Goal: Task Accomplishment & Management: Manage account settings

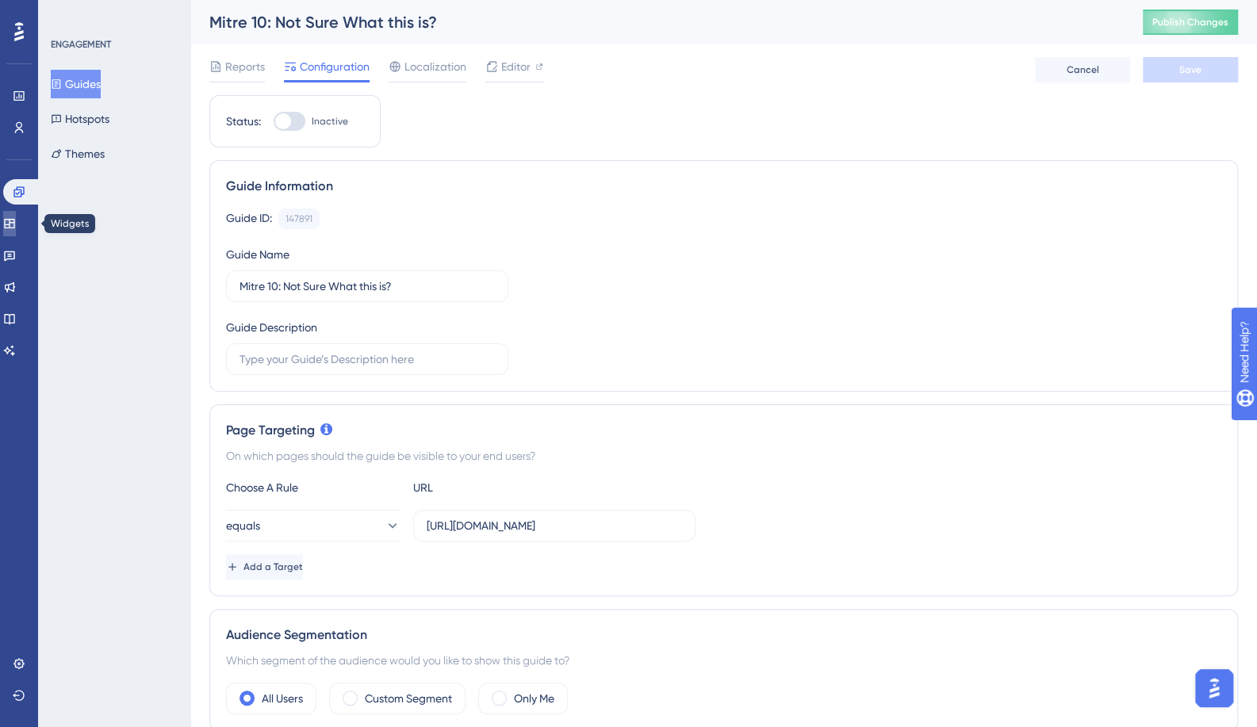
click at [16, 224] on icon at bounding box center [9, 223] width 13 height 13
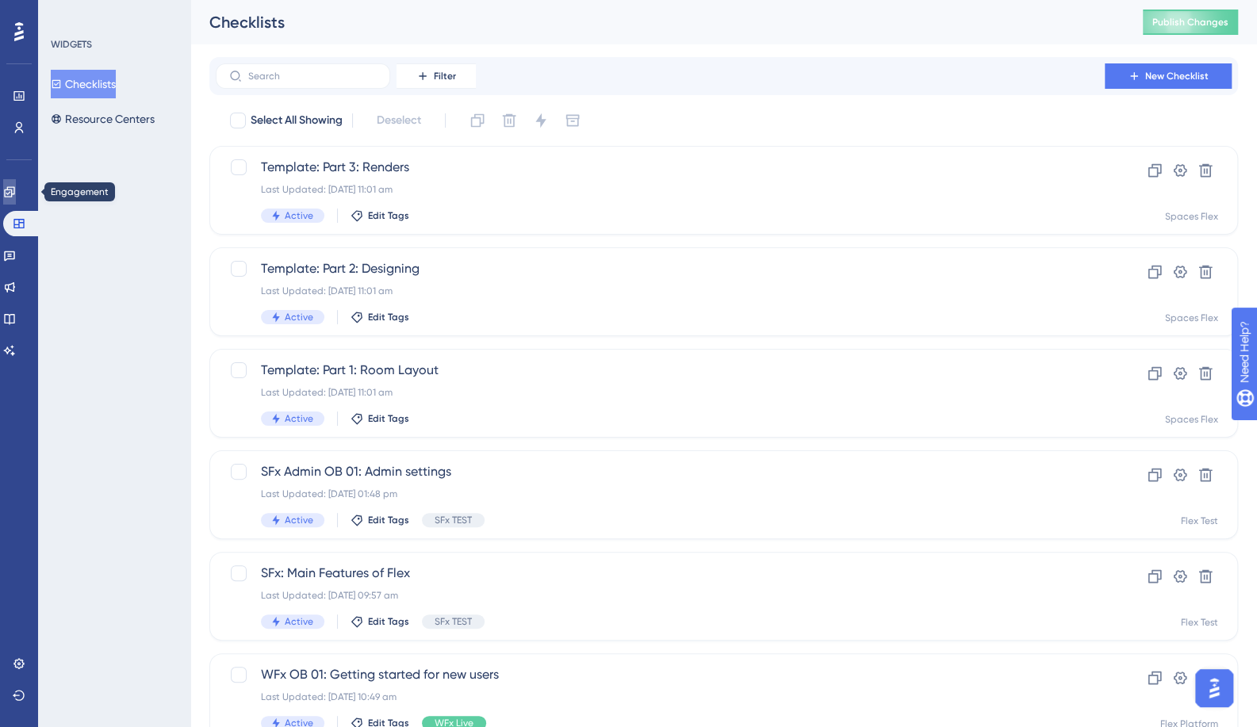
click at [16, 195] on icon at bounding box center [9, 192] width 13 height 13
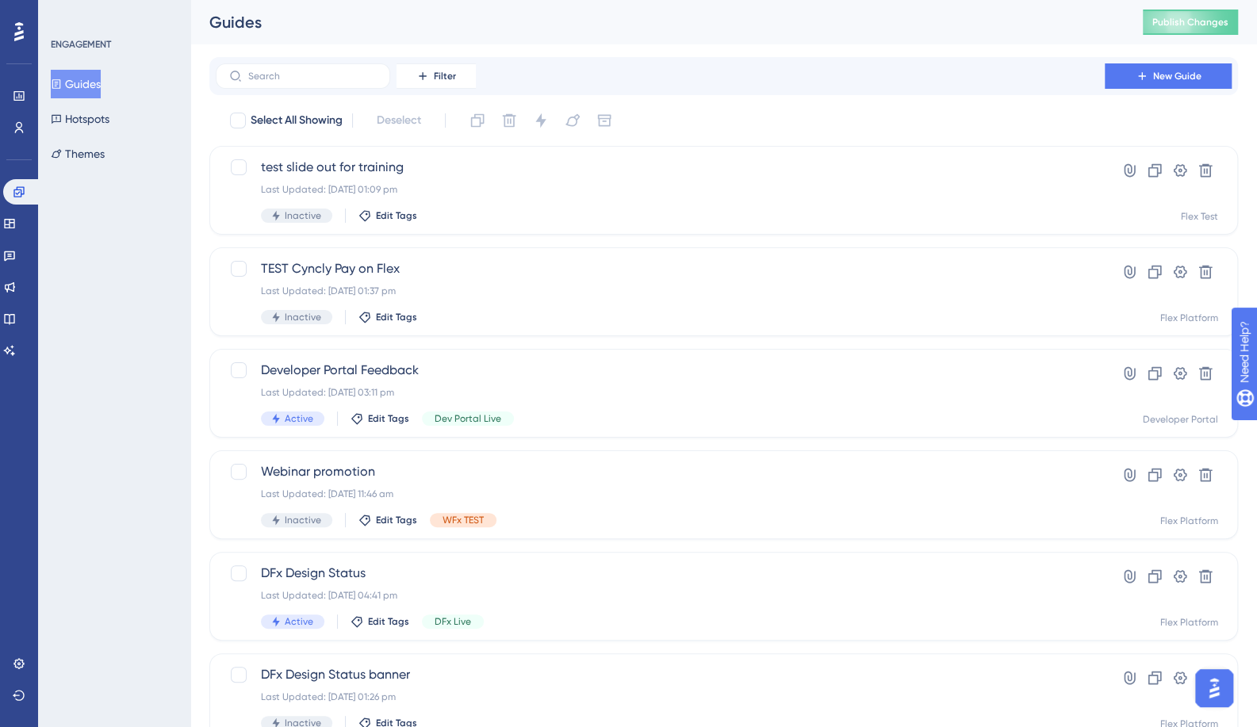
click at [327, 67] on label at bounding box center [303, 75] width 175 height 25
click at [327, 71] on input "text" at bounding box center [312, 76] width 129 height 11
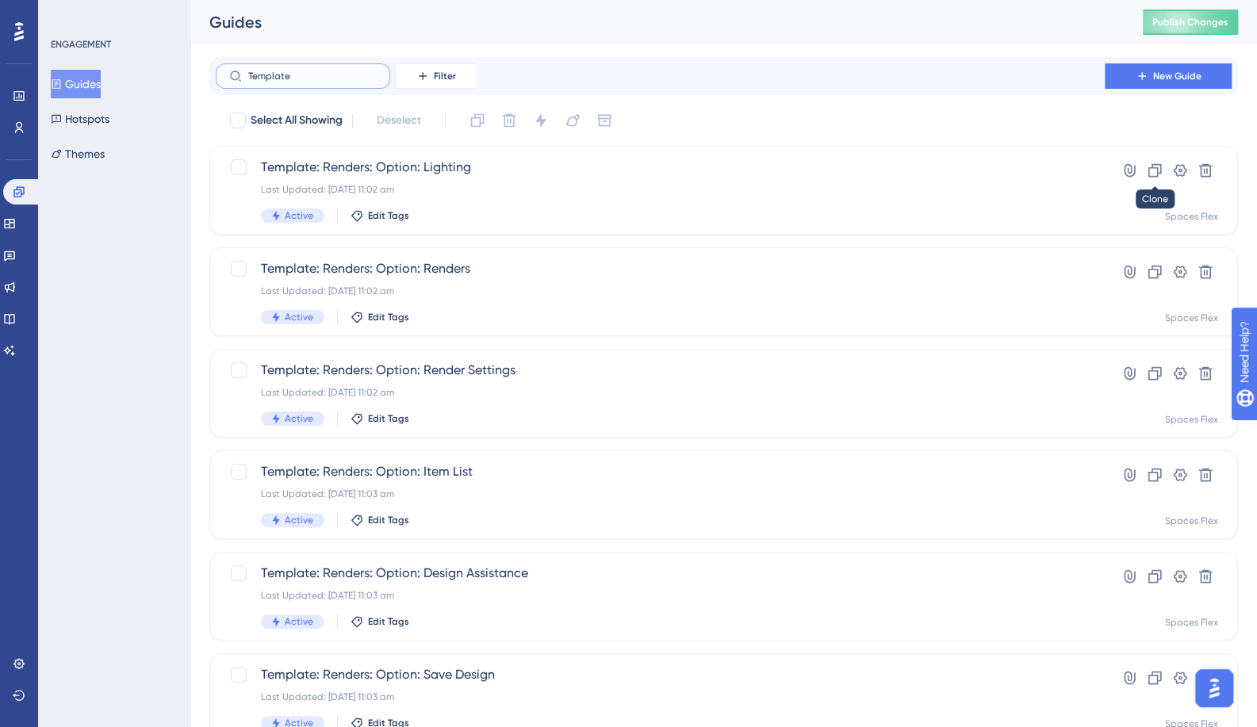
type input "Template"
click at [1157, 173] on icon at bounding box center [1155, 170] width 13 height 13
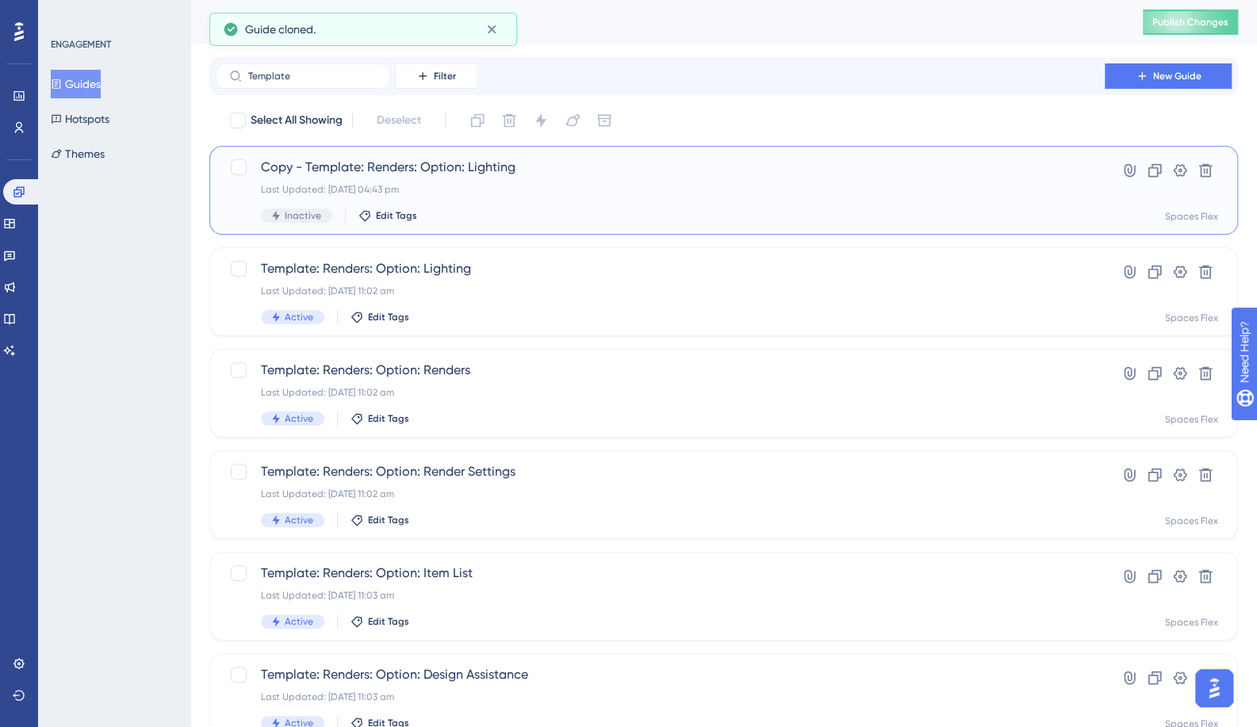
click at [308, 173] on span "Copy - Template: Renders: Option: Lighting" at bounding box center [660, 167] width 799 height 19
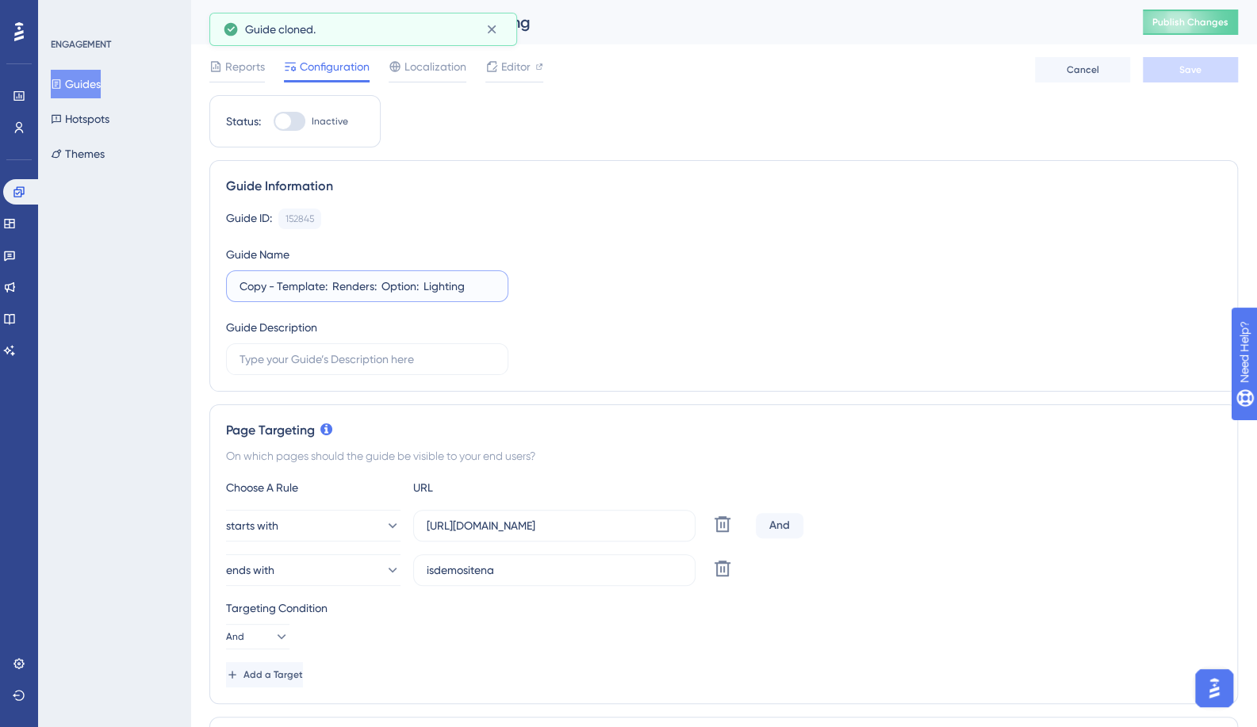
drag, startPoint x: 323, startPoint y: 284, endPoint x: 153, endPoint y: 286, distance: 169.8
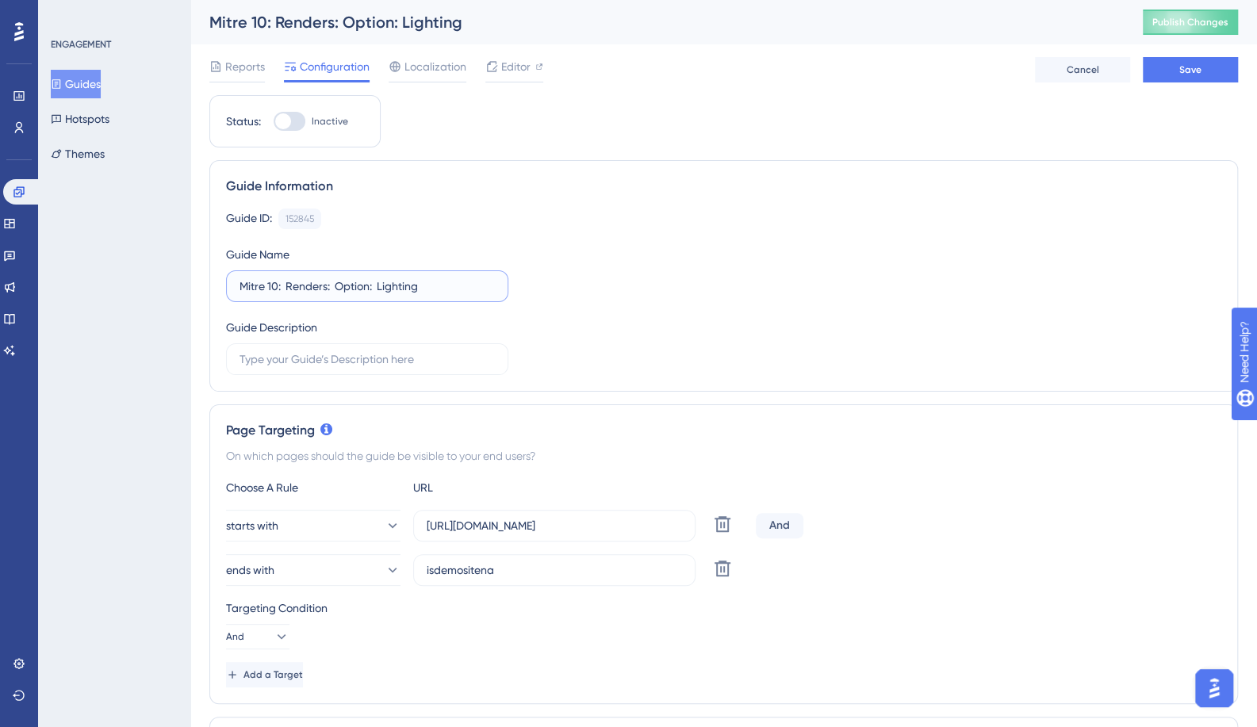
type input "Mitre 10: Renders: Option: Lighting"
click at [226, 497] on div "Choose A Rule URL starts with https://dev-planner.cyncly-idealspaces.net/ Delet…" at bounding box center [723, 582] width 995 height 209
paste input "create3d.mitre10.com.au"
type input "https://create3d.mitre10.com.au"
click at [514, 577] on input "isdemositena" at bounding box center [554, 570] width 255 height 17
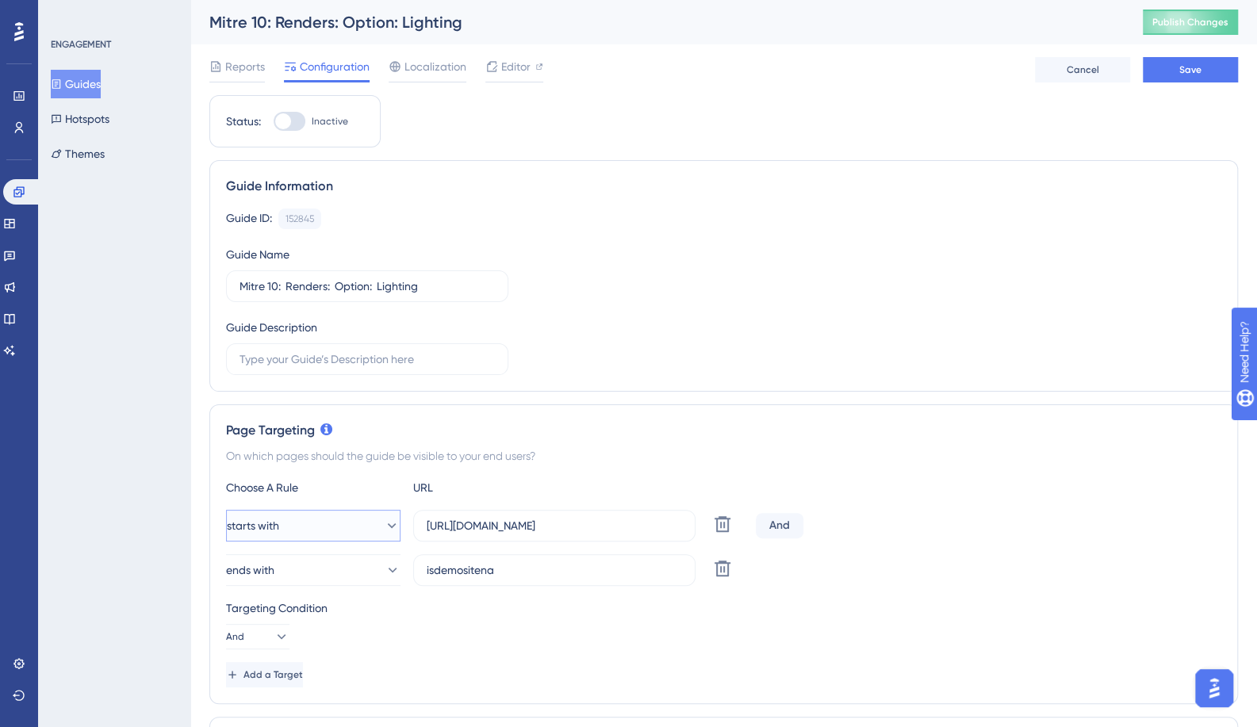
click at [330, 523] on button "starts with" at bounding box center [313, 526] width 175 height 32
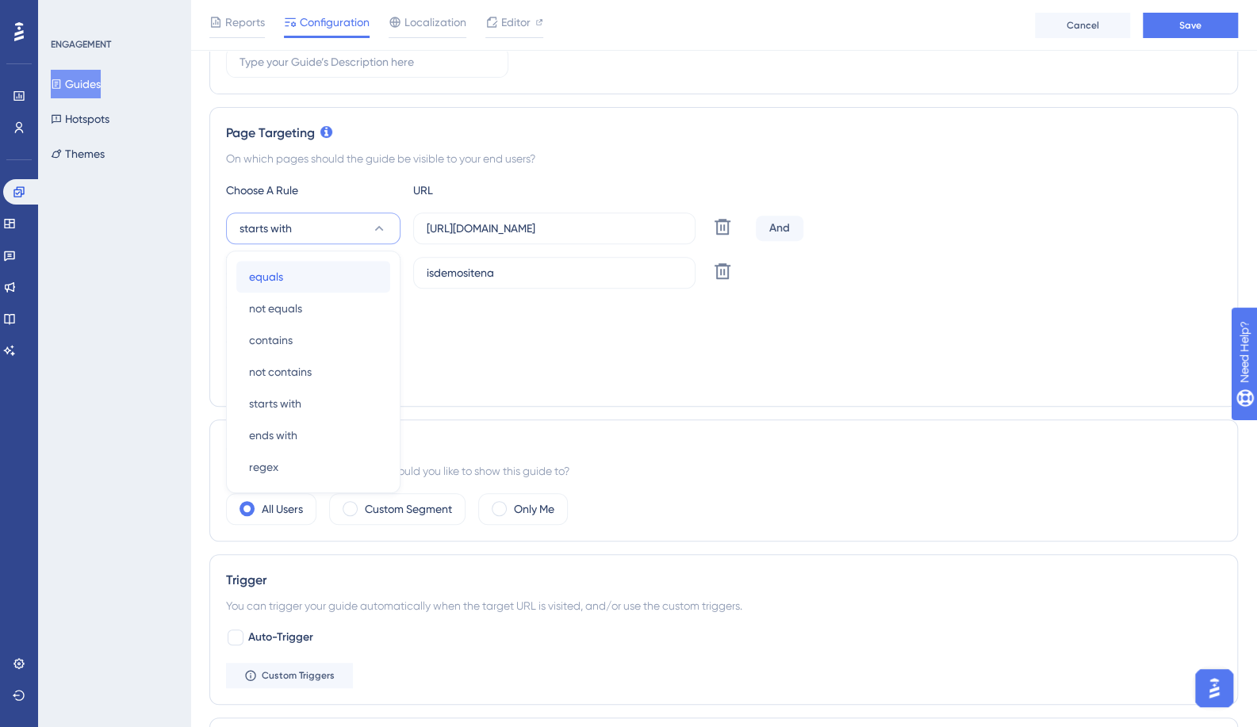
click at [290, 272] on div "equals equals" at bounding box center [313, 277] width 129 height 32
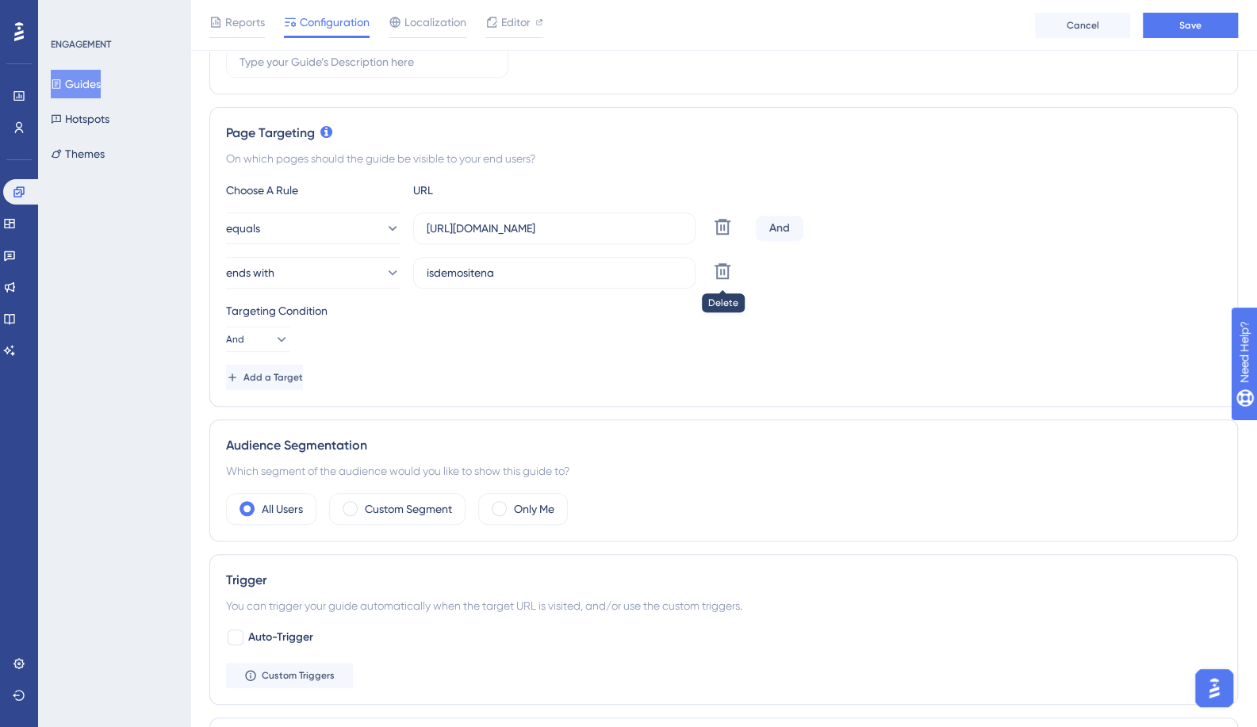
click at [724, 275] on icon at bounding box center [723, 271] width 16 height 16
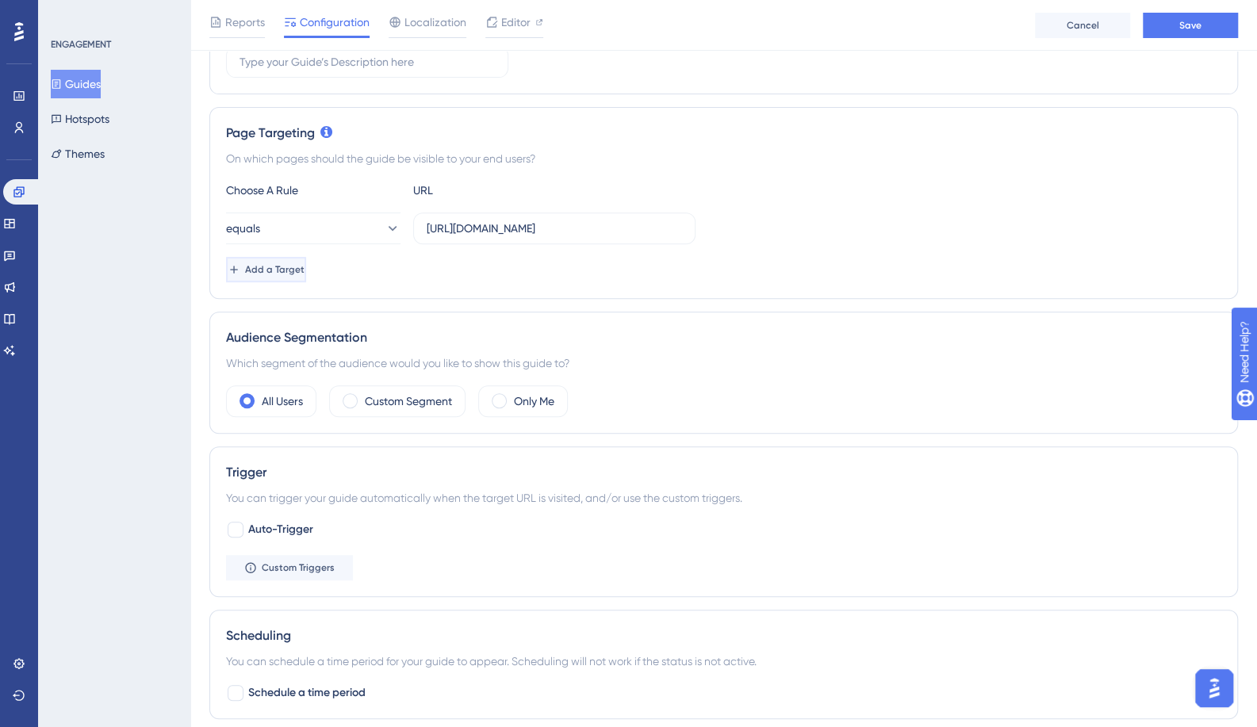
click at [305, 267] on span "Add a Target" at bounding box center [274, 269] width 59 height 13
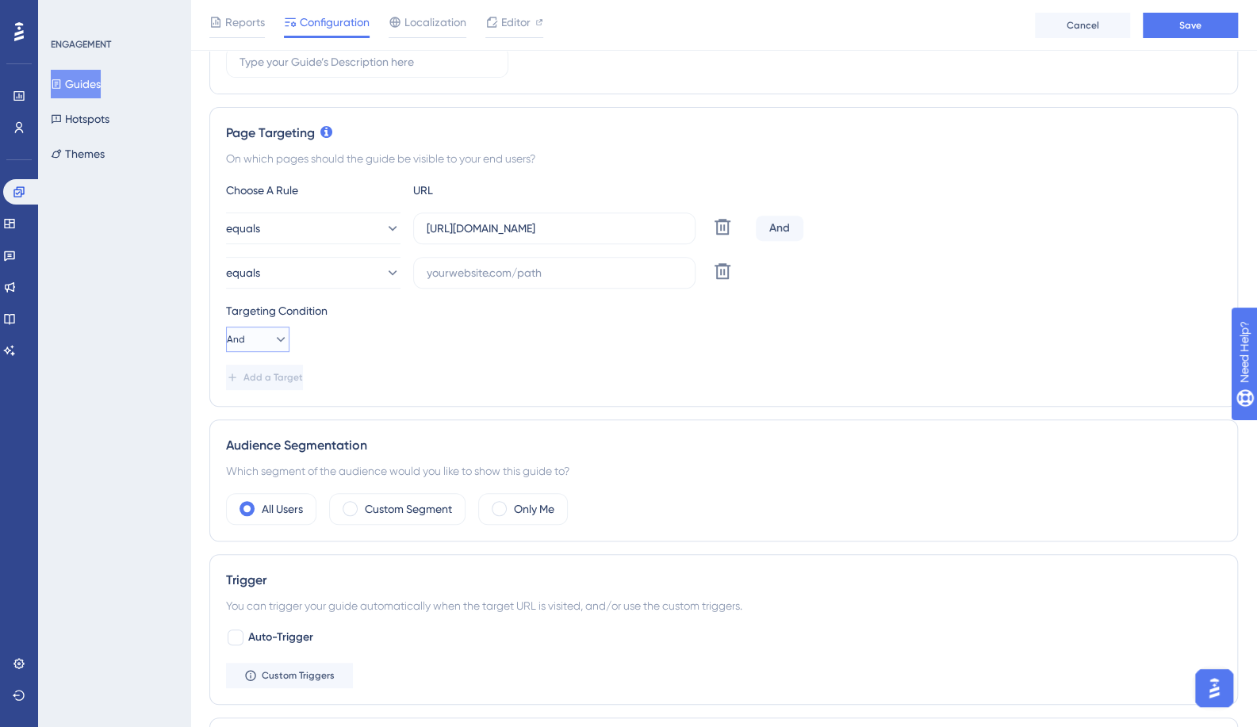
click at [277, 338] on icon at bounding box center [281, 339] width 9 height 5
click at [263, 414] on div "Or Or" at bounding box center [258, 417] width 30 height 32
click at [547, 274] on input "text" at bounding box center [554, 272] width 255 height 17
paste input "https://create3d.homehardware.com.au"
type input "https://create3d.homehardware.com.au"
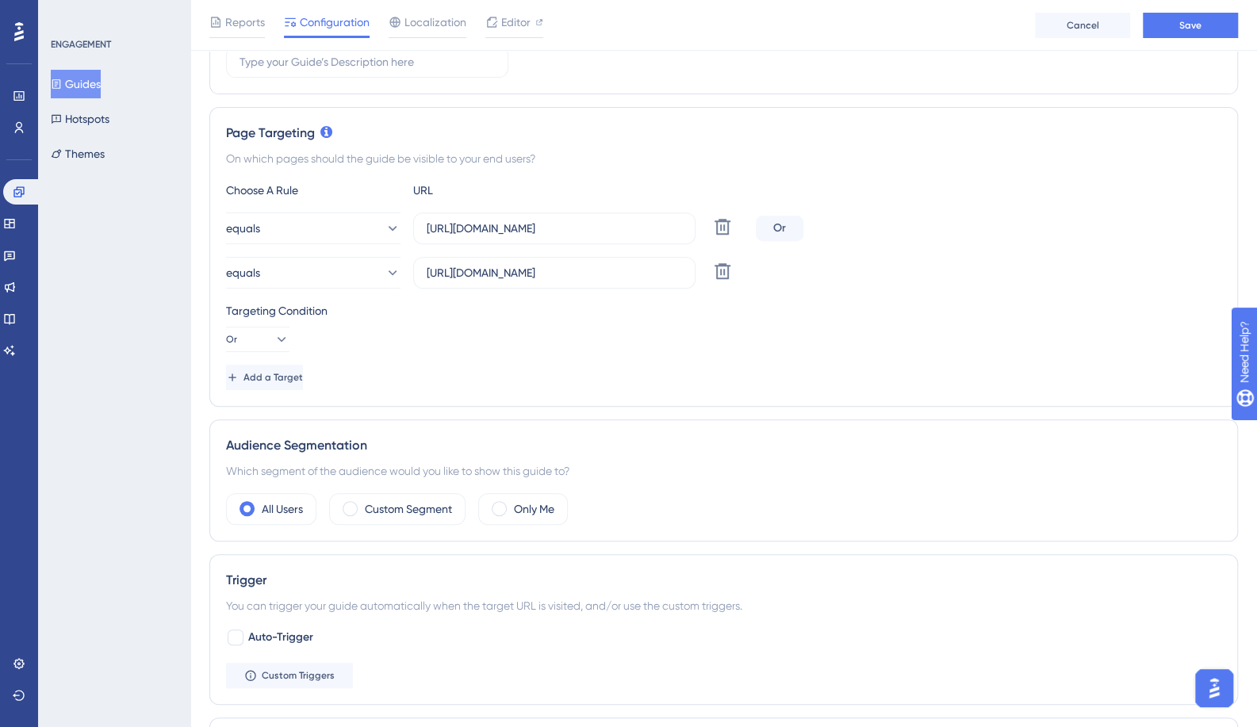
click at [564, 313] on div "Targeting Condition" at bounding box center [723, 310] width 995 height 19
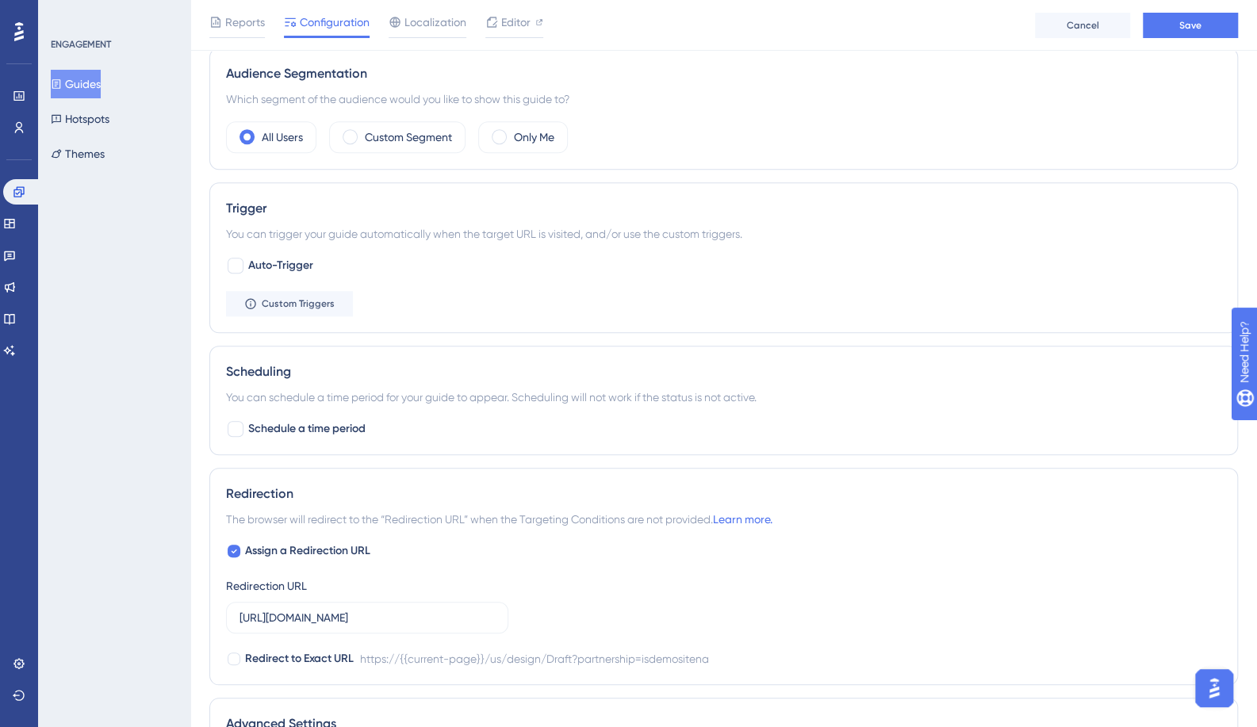
scroll to position [700, 0]
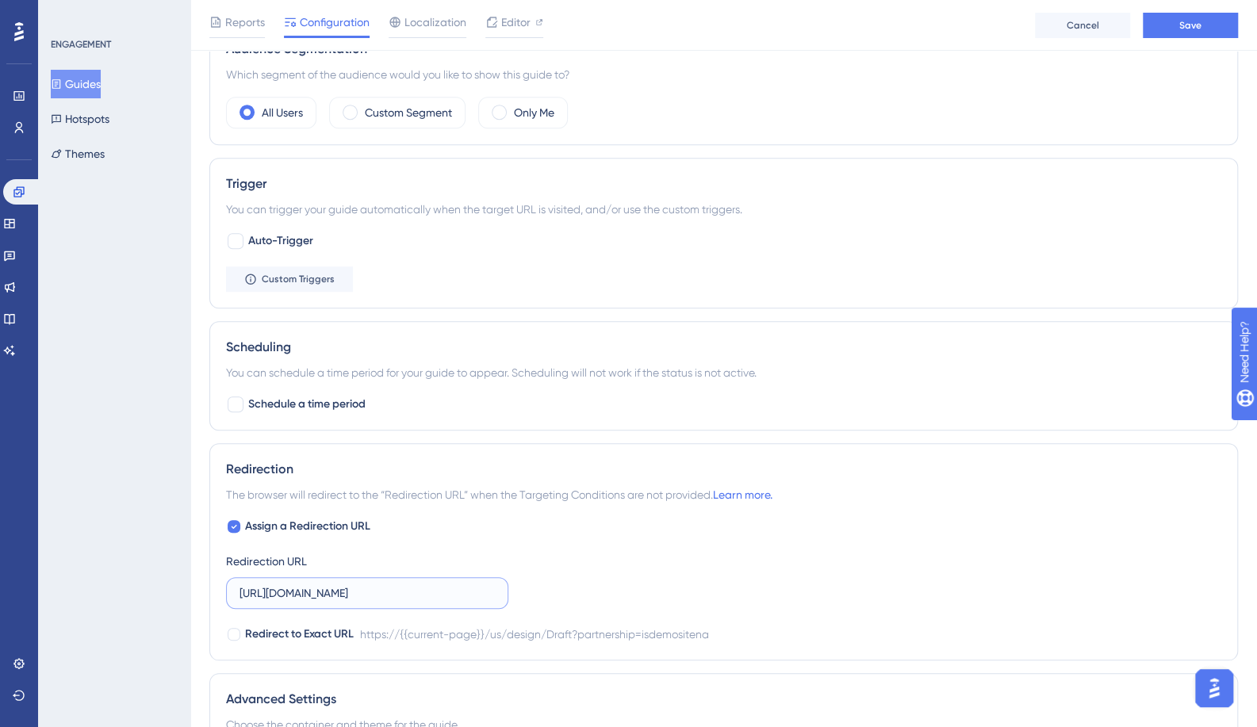
click at [424, 586] on input "https://dev-planner.cyncly-idealspaces.net/us/design/Draft?partnership=isdemosi…" at bounding box center [367, 593] width 255 height 17
paste input "create3d.homehardware.com.au"
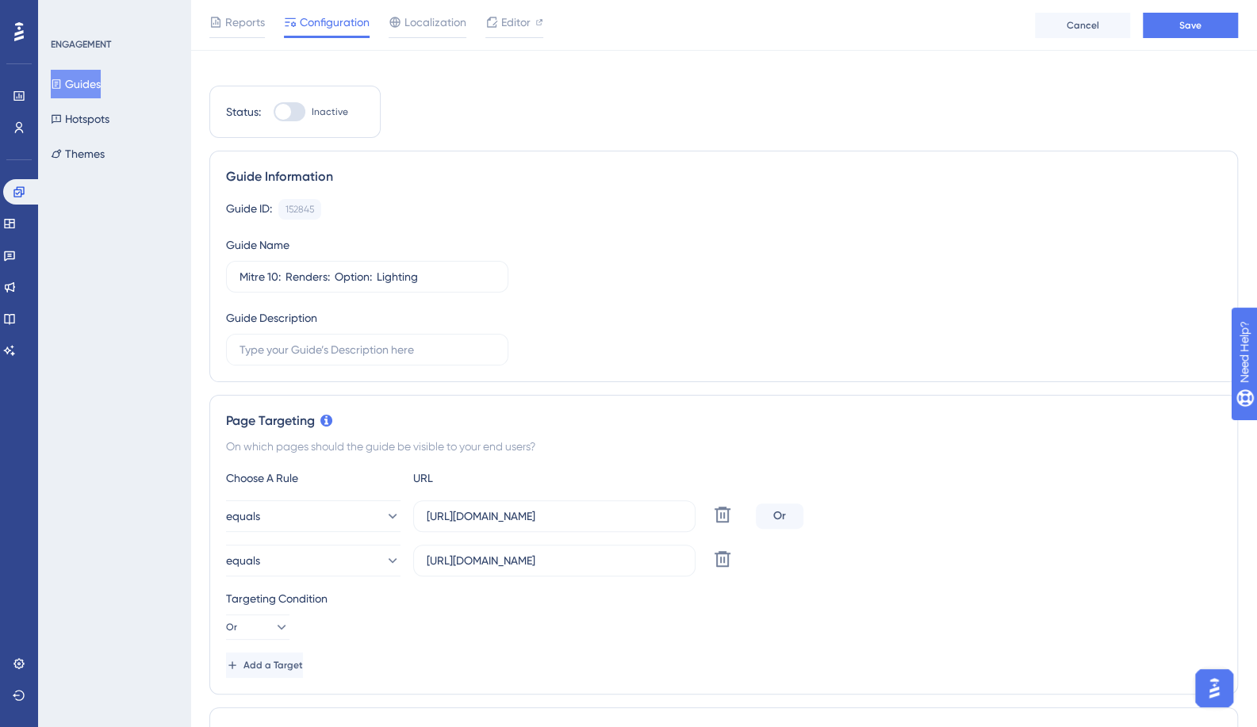
scroll to position [0, 0]
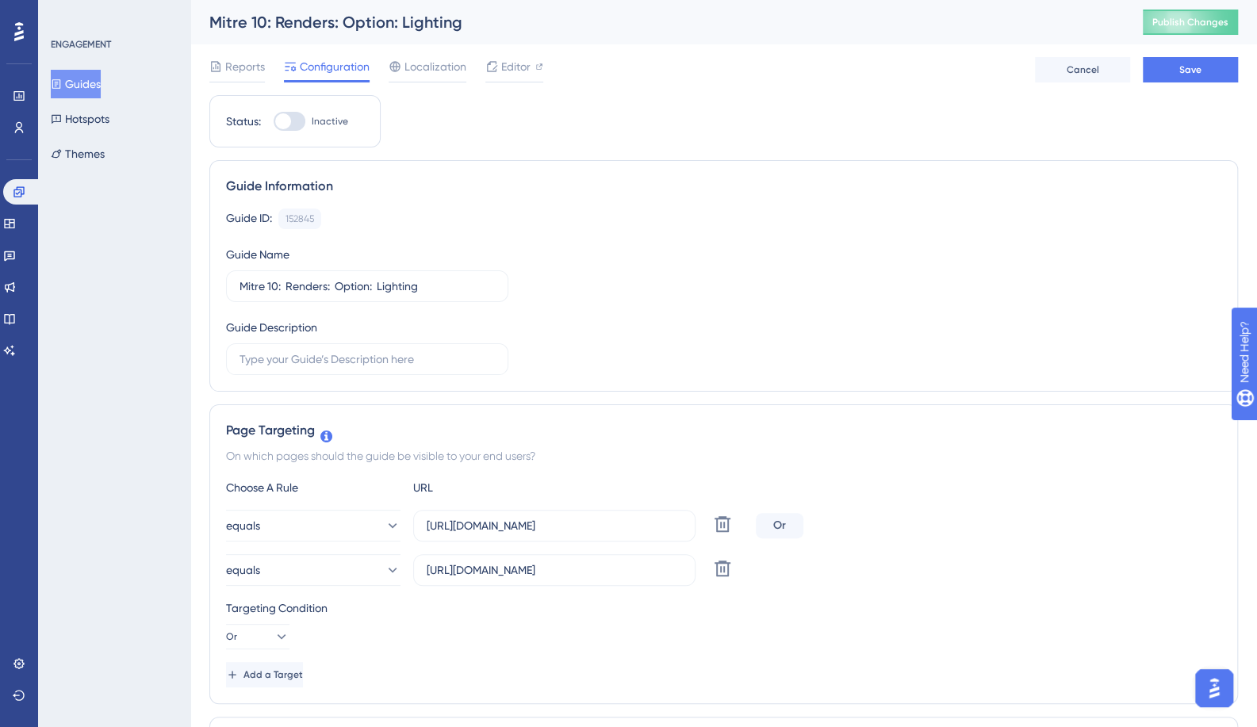
type input "https://create3d.homehardware.com.au"
click at [1190, 28] on button "Publish Changes" at bounding box center [1190, 22] width 95 height 25
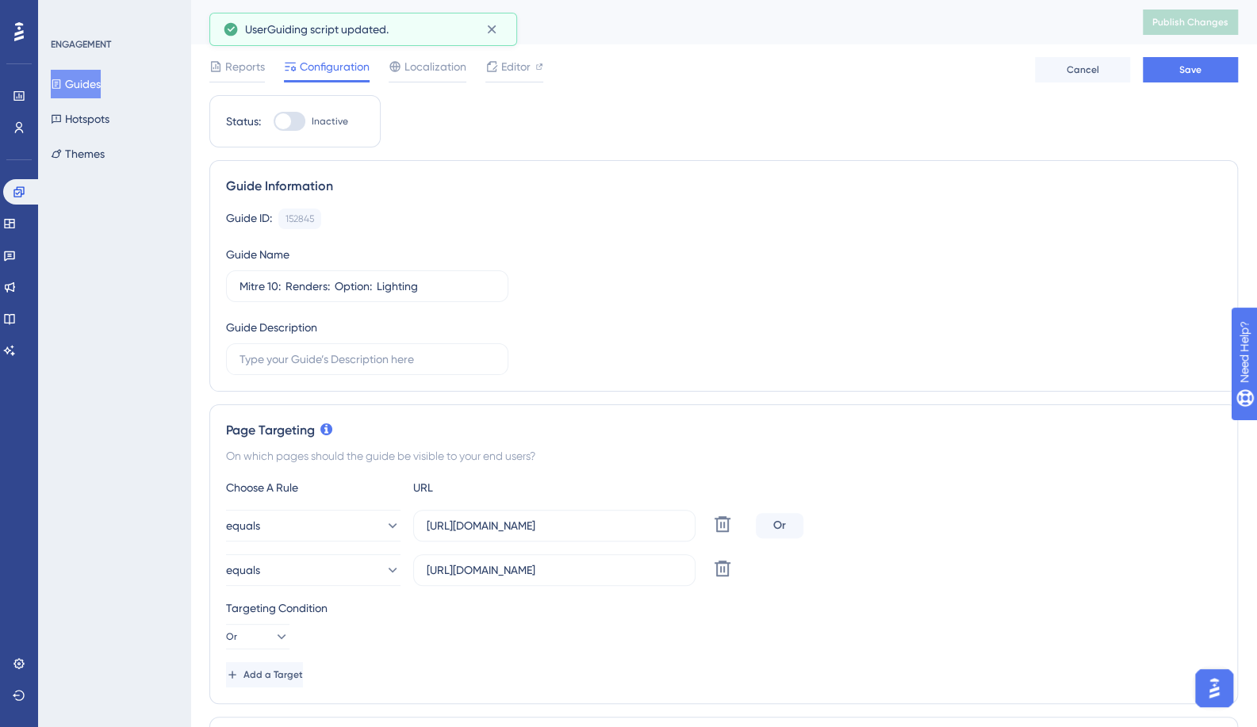
click at [517, 72] on span "Editor" at bounding box center [515, 66] width 29 height 19
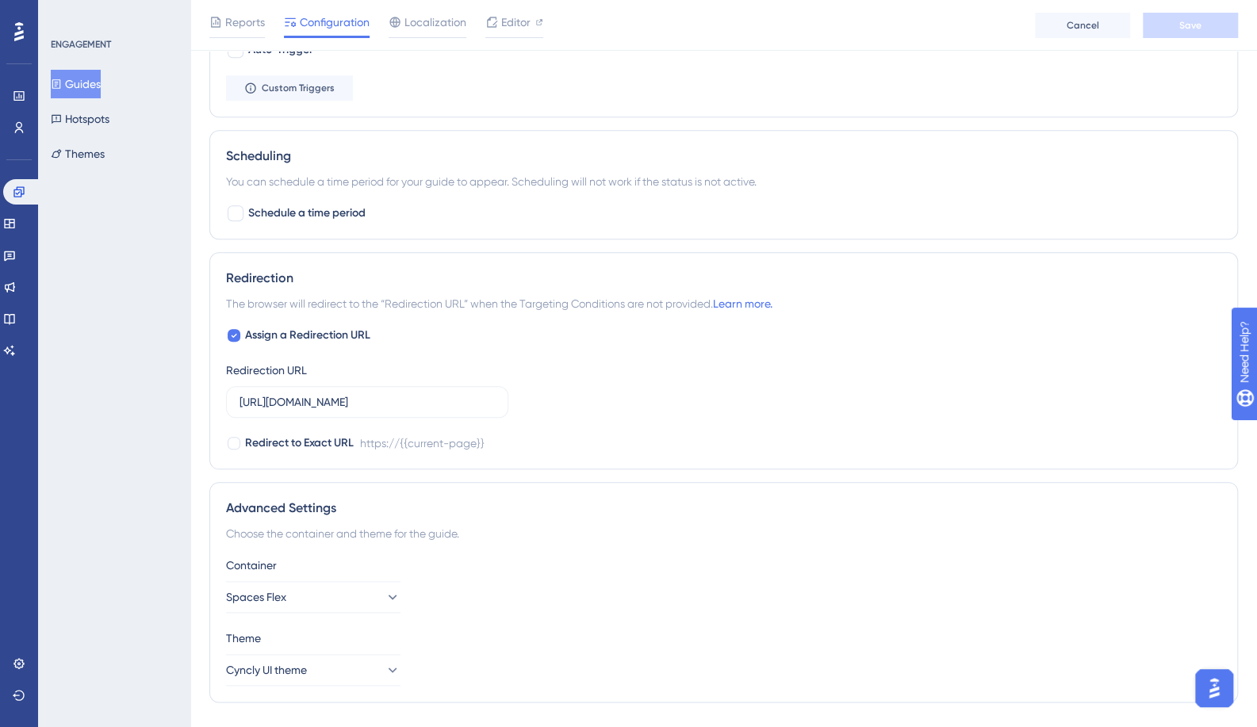
scroll to position [925, 0]
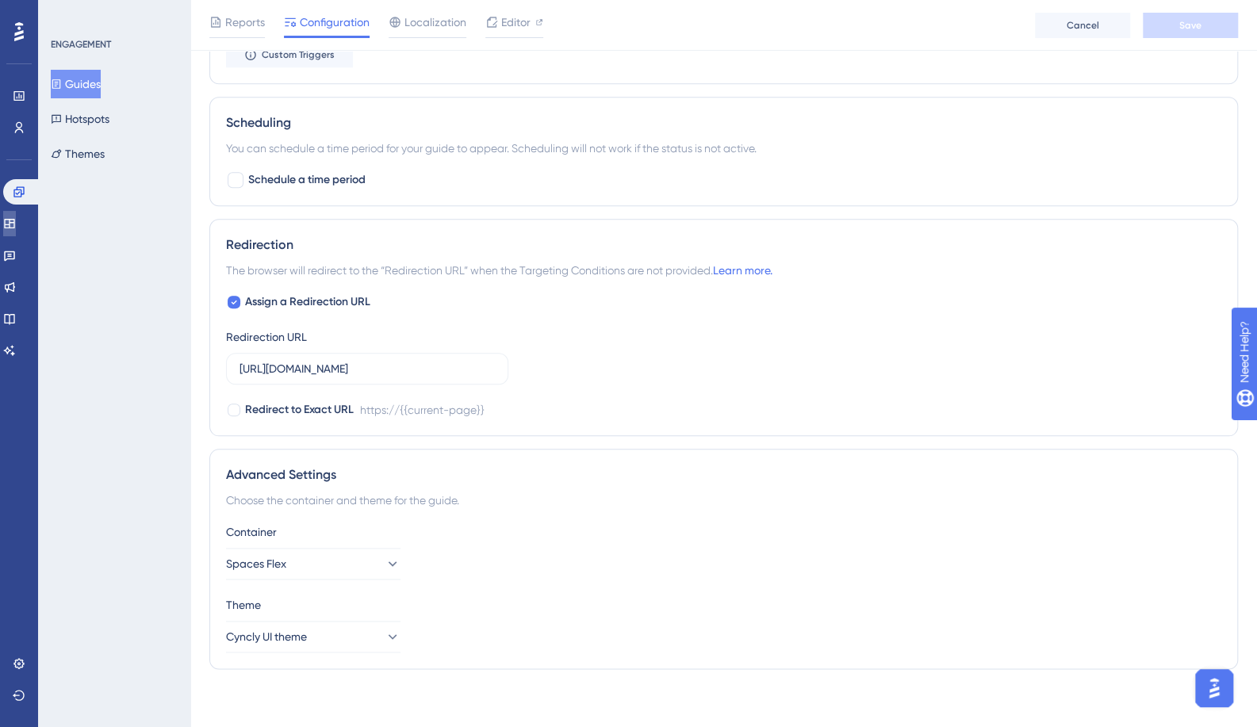
click at [12, 221] on link at bounding box center [9, 223] width 13 height 25
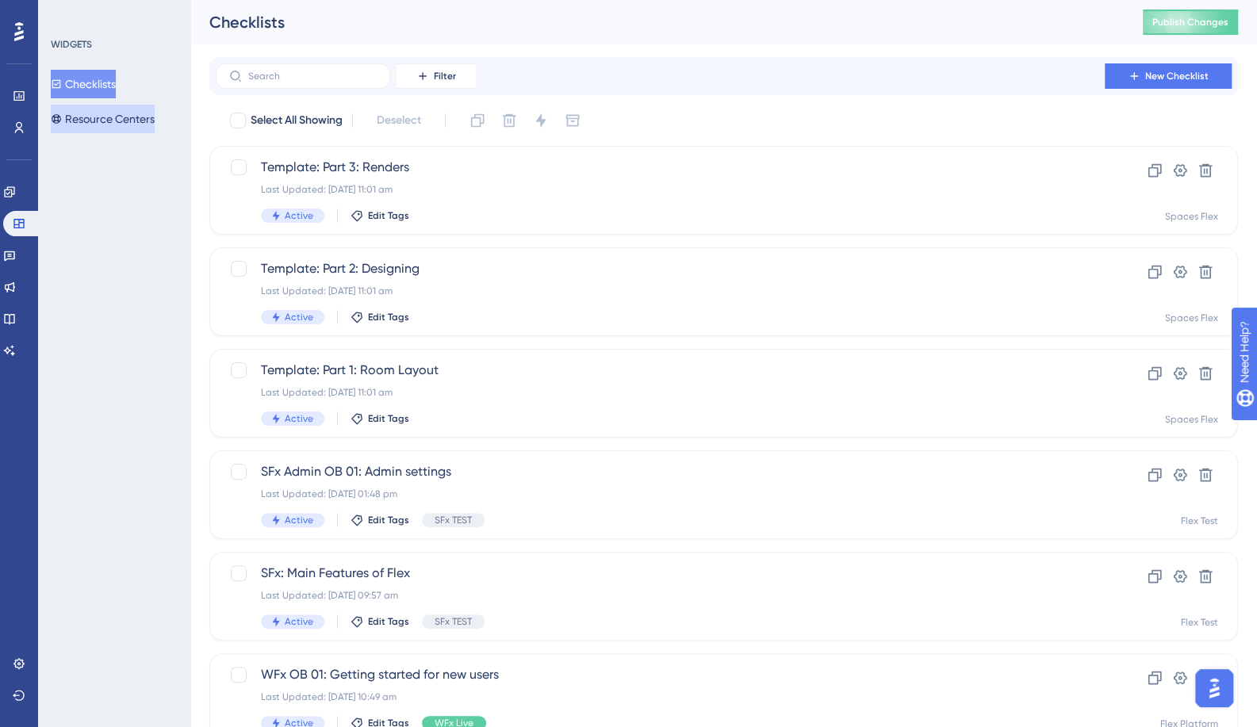
click at [120, 110] on button "Resource Centers" at bounding box center [103, 119] width 104 height 29
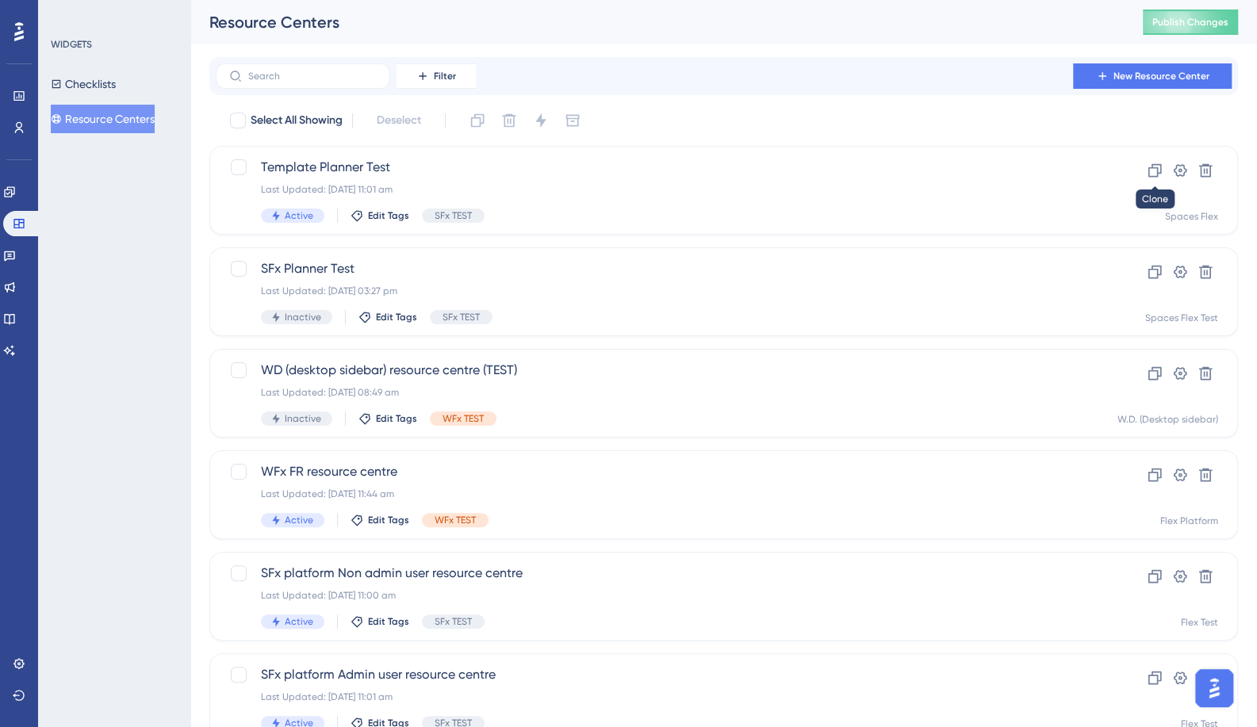
click at [1152, 175] on icon at bounding box center [1155, 171] width 16 height 16
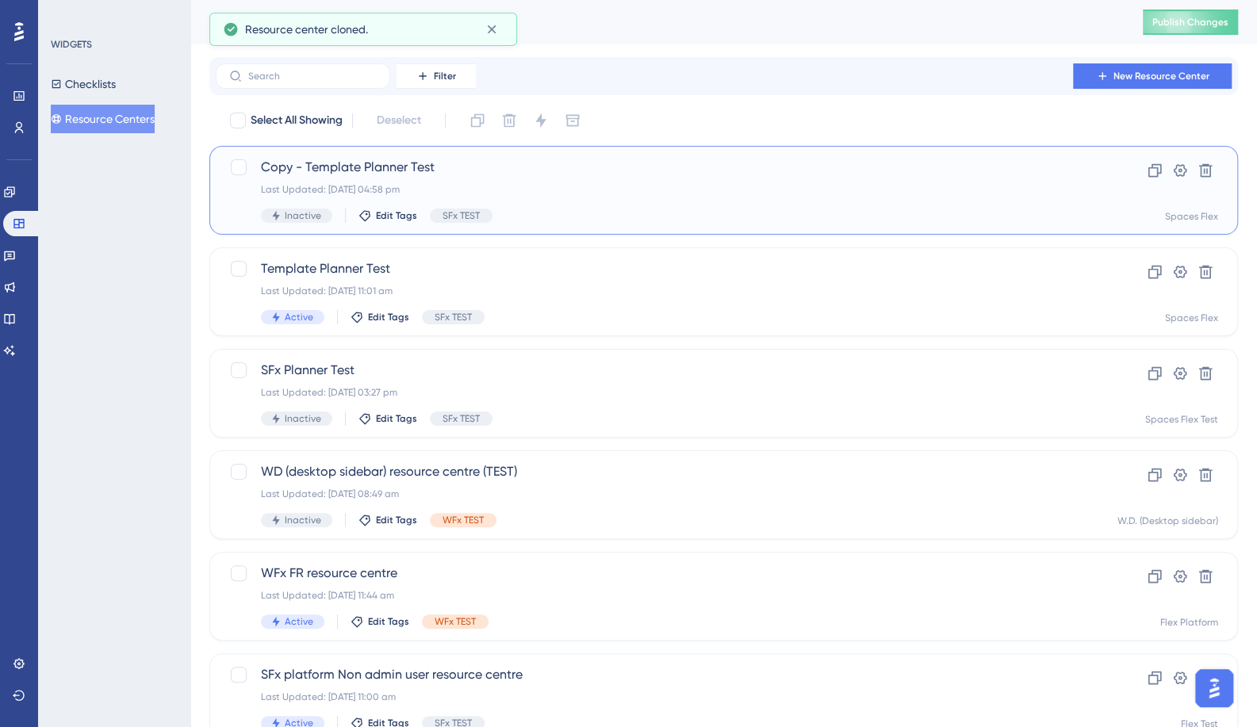
click at [362, 166] on span "Copy - Template Planner Test" at bounding box center [660, 167] width 799 height 19
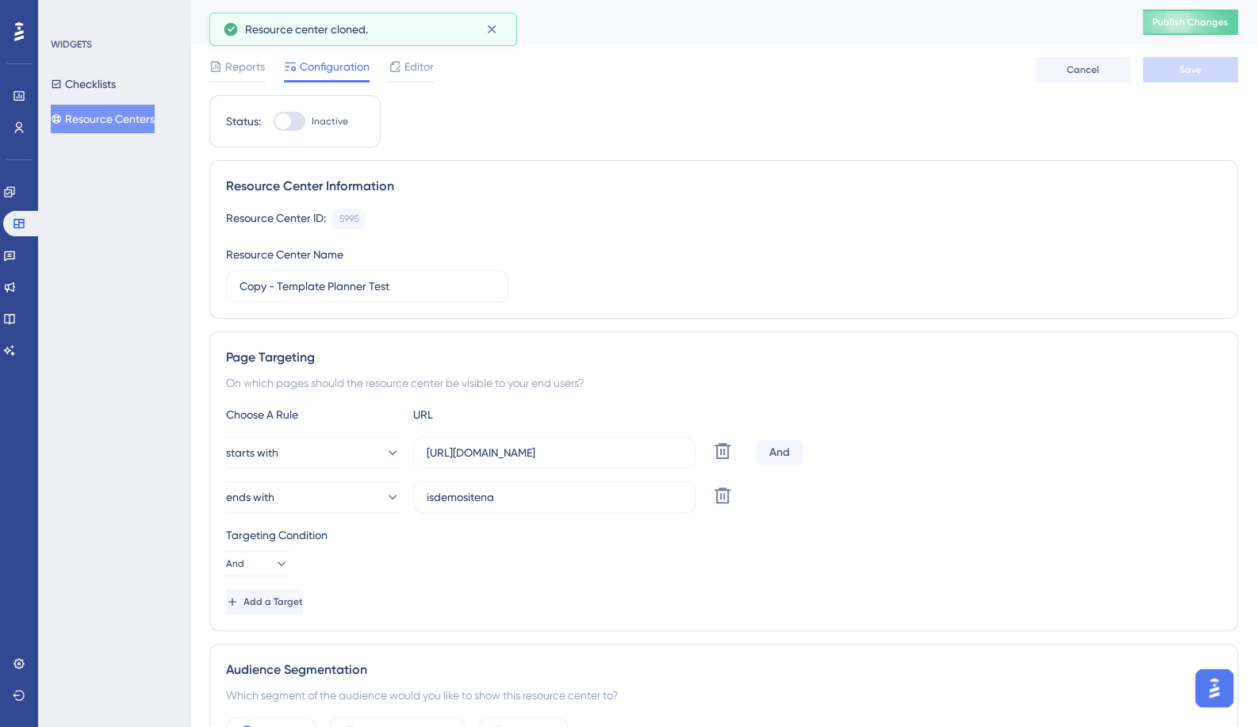
click at [944, 315] on div "Resource Center Information Resource Center ID: 5995 Copy Resource Center Name …" at bounding box center [723, 239] width 1029 height 159
click at [239, 69] on span "Reports" at bounding box center [245, 66] width 40 height 19
click at [312, 69] on span "Configuration" at bounding box center [335, 66] width 70 height 19
click at [190, 286] on div "Performance Users Engagement Widgets Feedback Product Updates Knowledge Base AI…" at bounding box center [723, 546] width 1067 height 1093
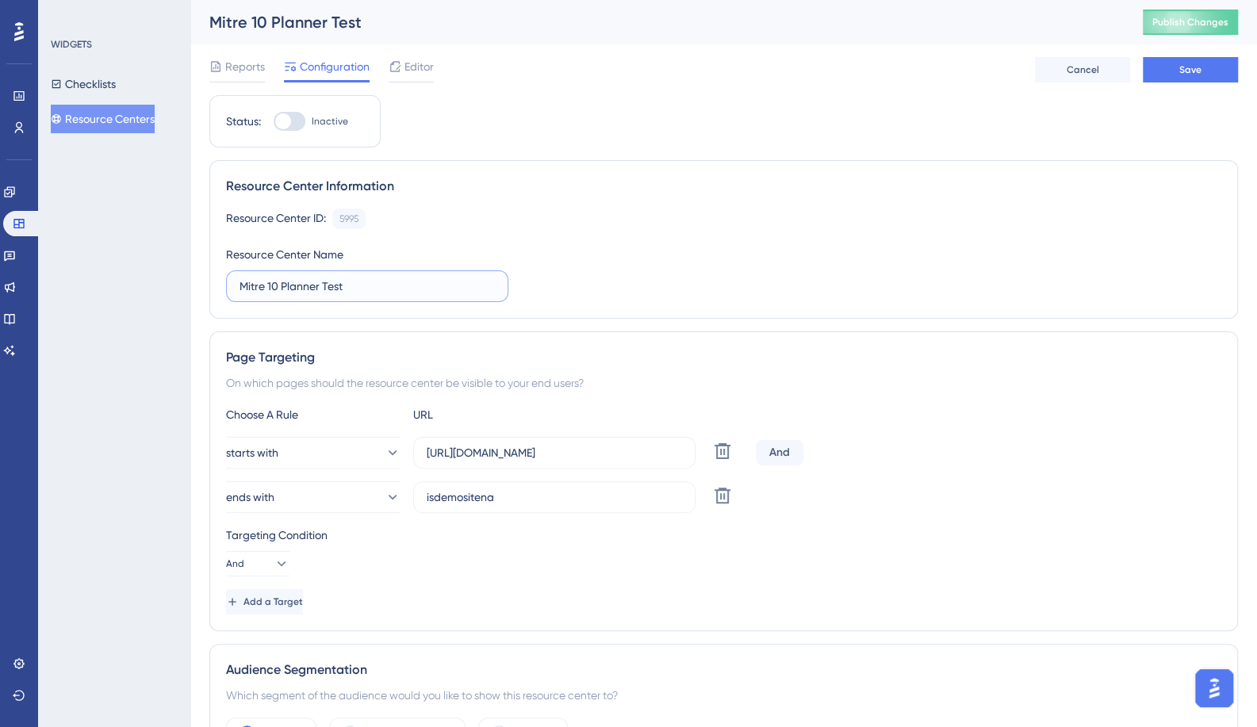
type input "Mitre 10 Planner Test"
click at [332, 497] on button "ends with" at bounding box center [313, 497] width 175 height 32
click at [320, 491] on button "ends with" at bounding box center [313, 497] width 175 height 32
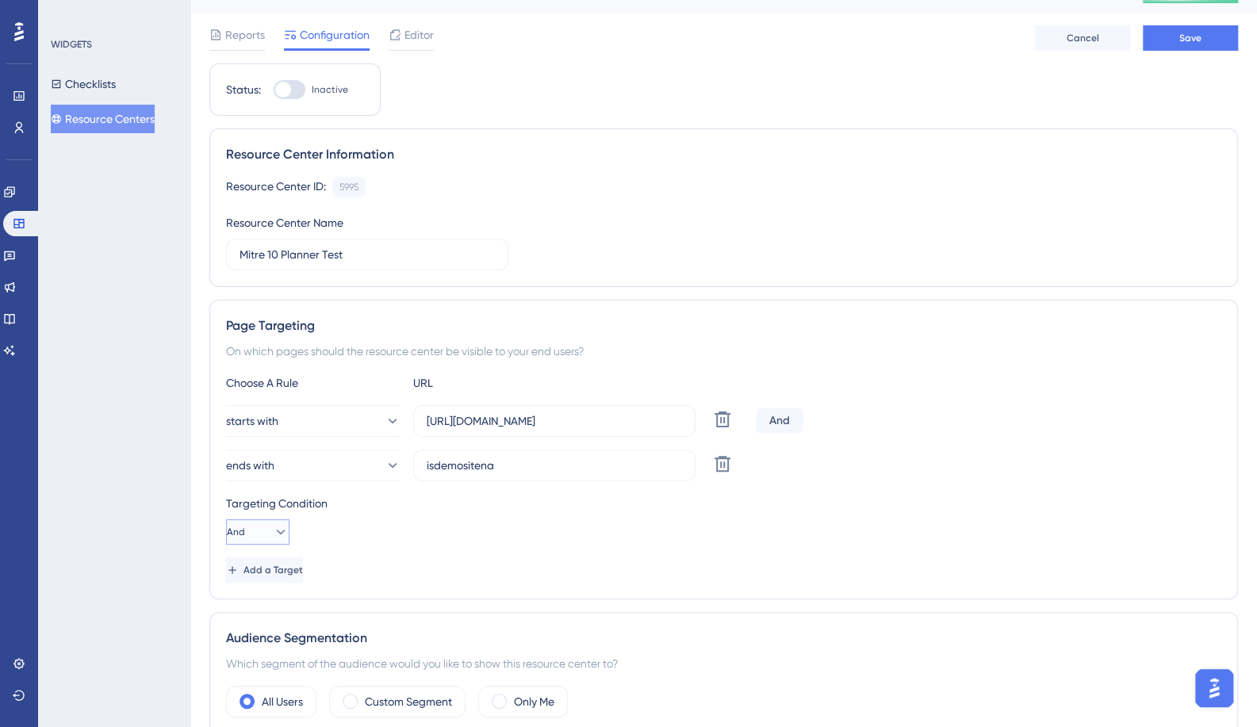
click at [276, 524] on icon at bounding box center [281, 532] width 16 height 16
click at [254, 609] on span "Or" at bounding box center [249, 609] width 13 height 19
click at [349, 466] on button "ends with" at bounding box center [313, 466] width 175 height 32
click at [384, 467] on icon at bounding box center [392, 466] width 16 height 16
click at [389, 461] on button "ends with" at bounding box center [313, 466] width 175 height 32
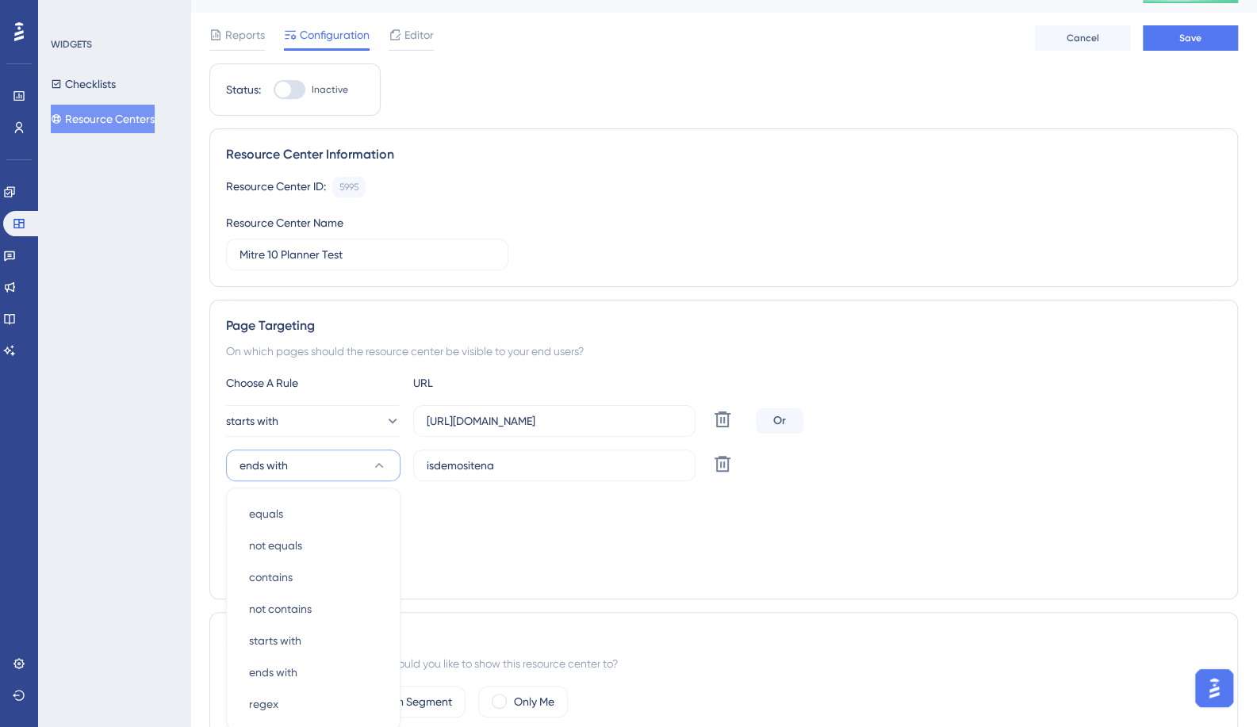
scroll to position [275, 0]
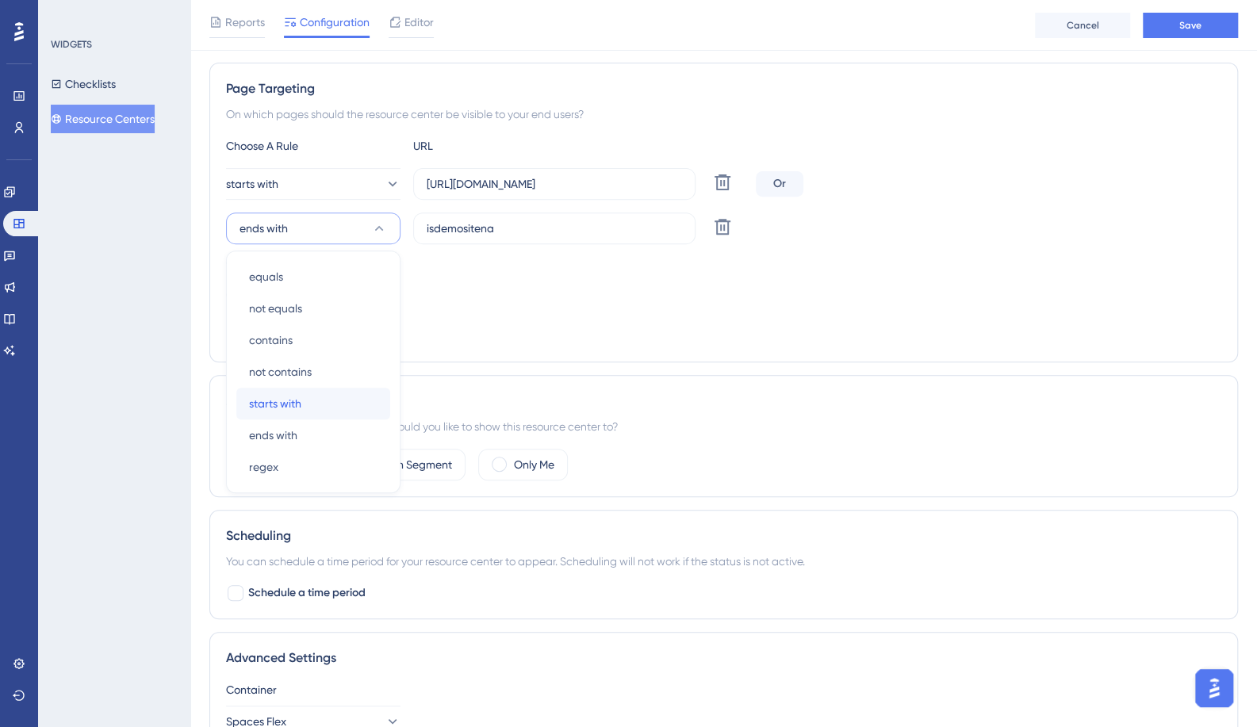
click at [295, 405] on span "starts with" at bounding box center [275, 403] width 52 height 19
click at [514, 183] on input "https://dev-planner.cyncly-idealspaces.net/" at bounding box center [554, 183] width 255 height 17
paste input "create3d.mitre10.com.au"
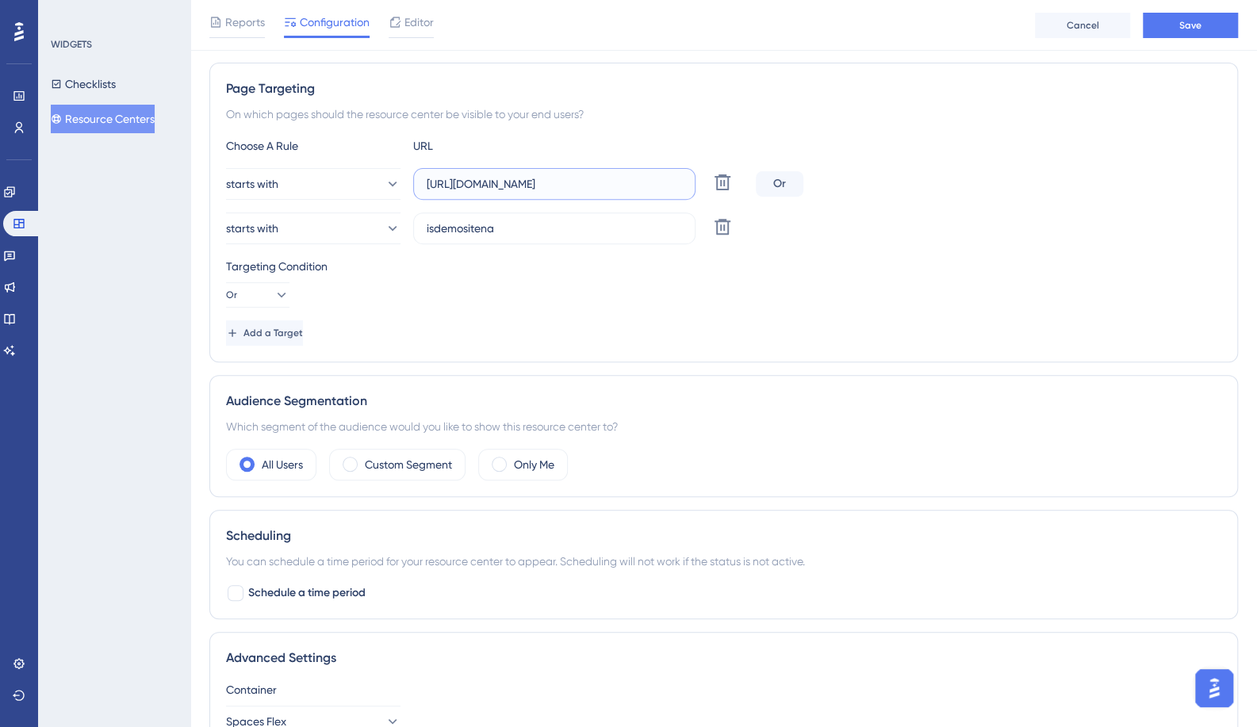
type input "https://create3d.mitre10.com.au"
paste input "https://create3d.homehardware.com.au"
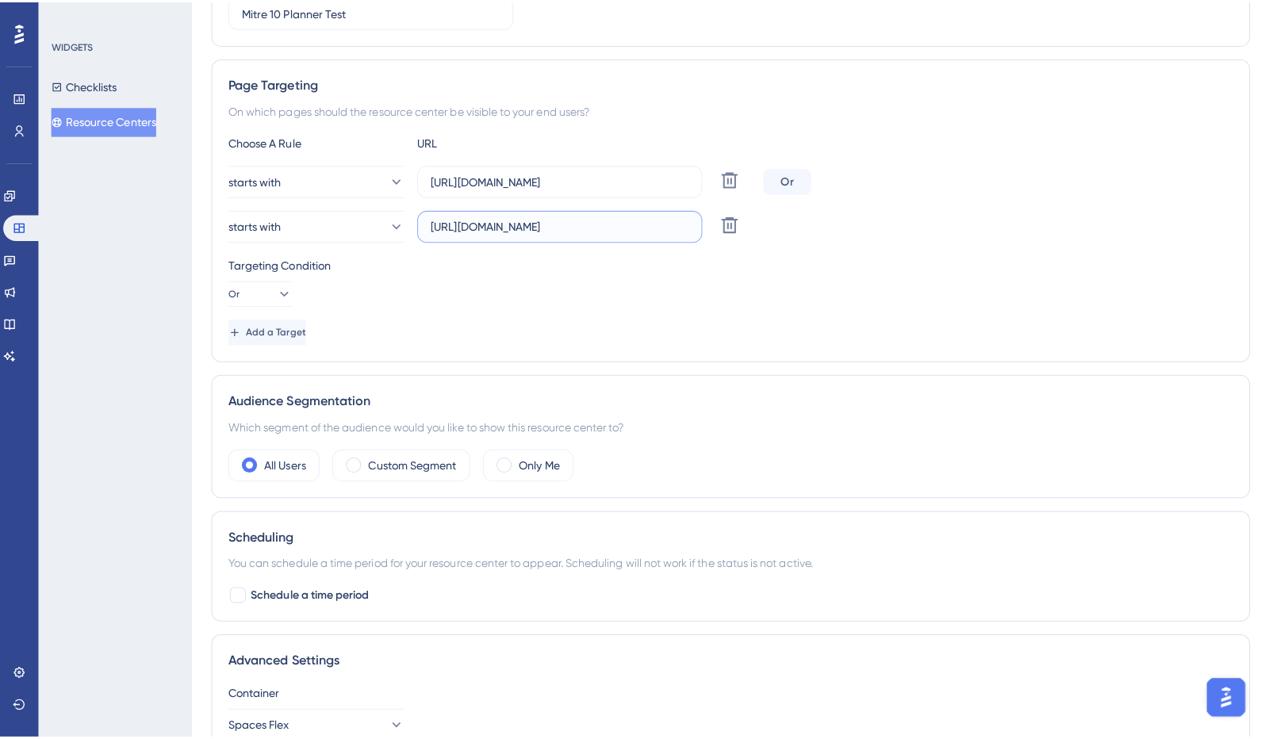
scroll to position [0, 0]
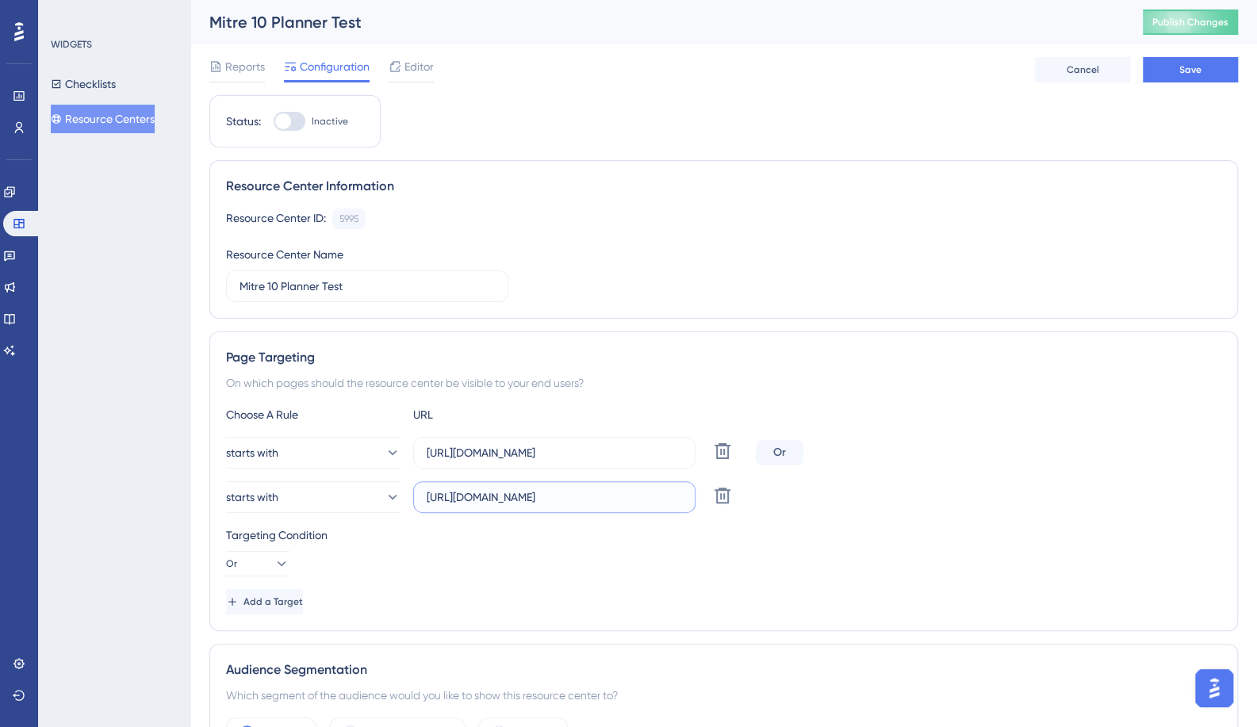
type input "https://create3d.homehardware.com.au"
click at [1206, 75] on button "Save" at bounding box center [1190, 69] width 95 height 25
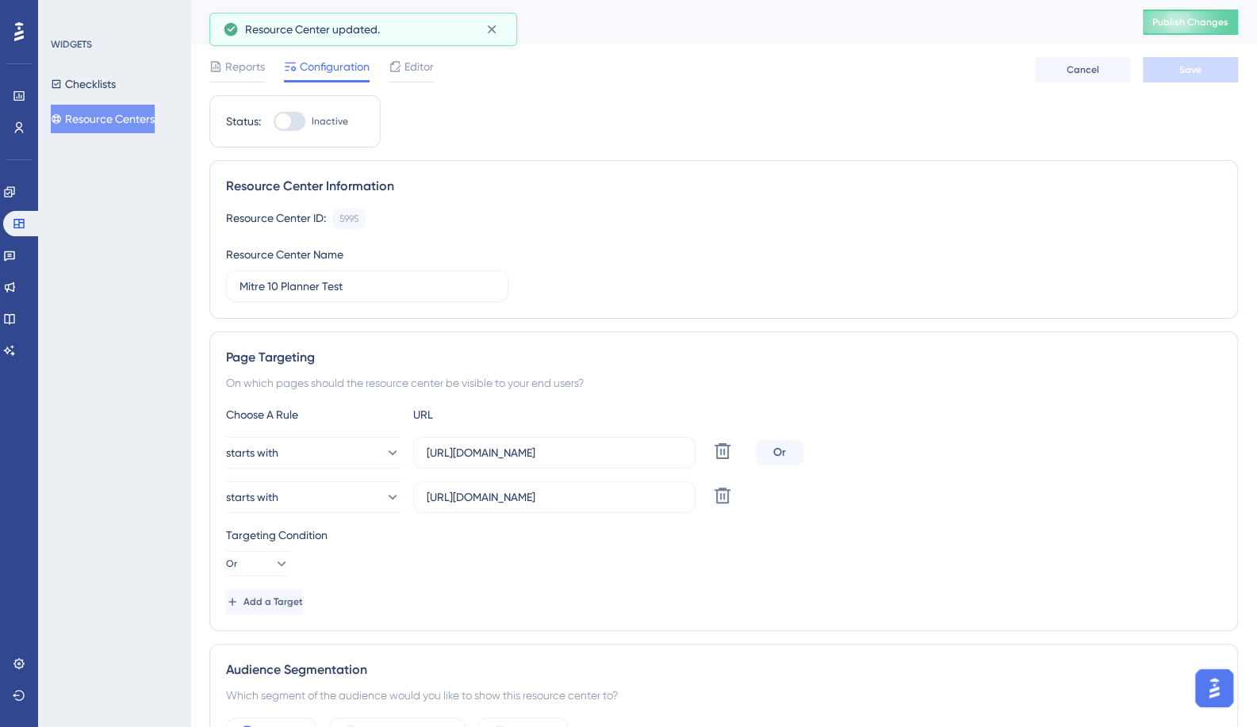
click at [406, 68] on span "Editor" at bounding box center [419, 66] width 29 height 19
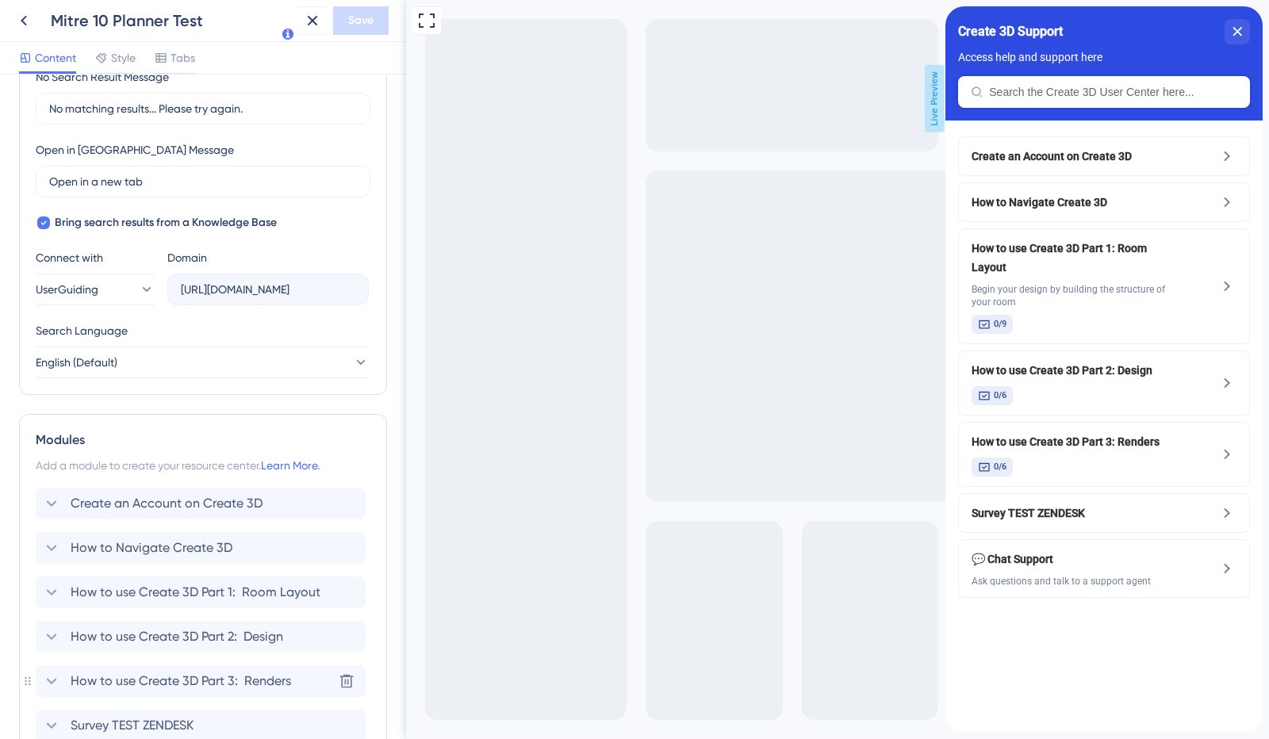
scroll to position [585, 0]
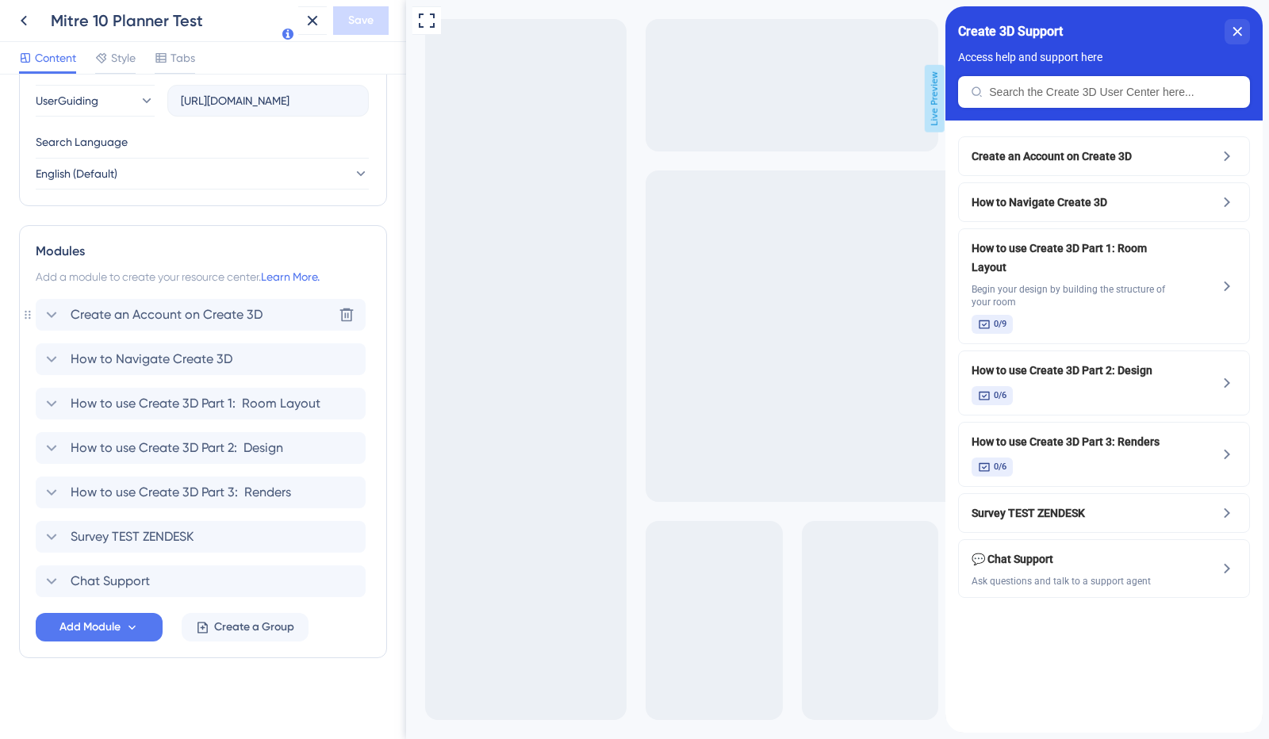
click at [68, 310] on div "Create an Account on Create 3D" at bounding box center [152, 314] width 221 height 19
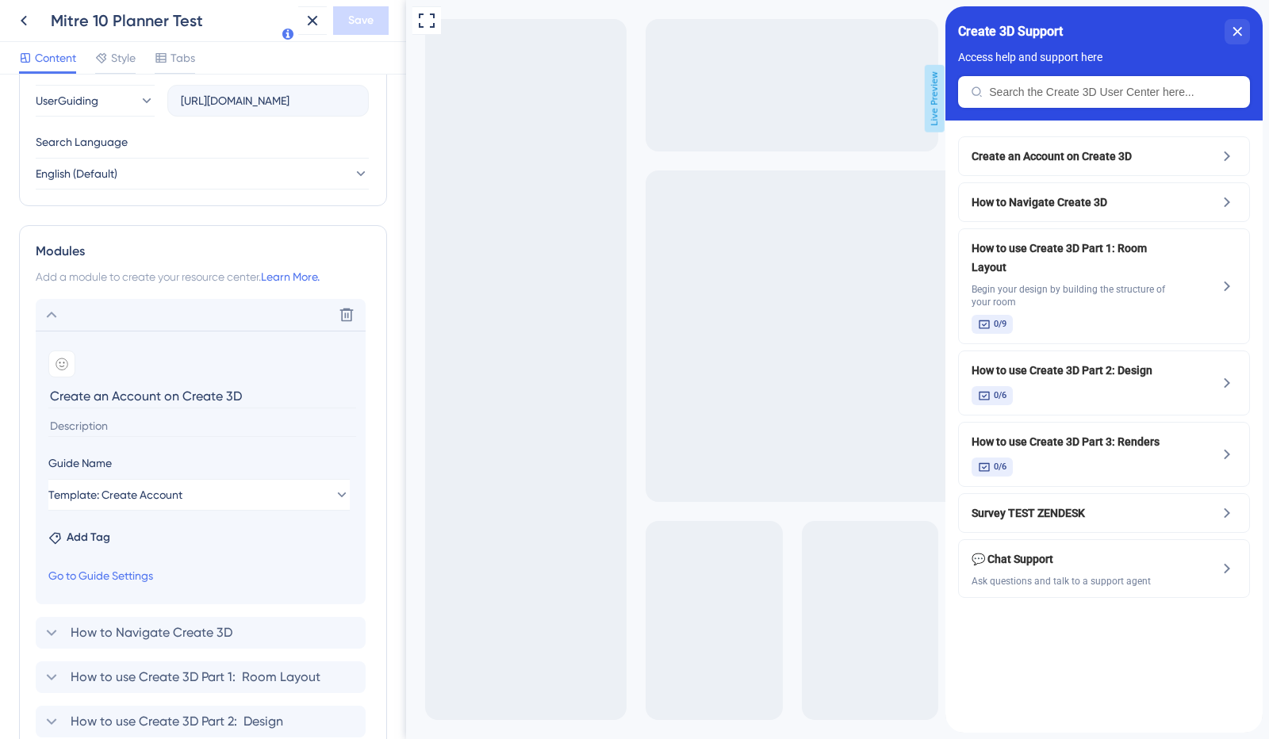
click at [59, 313] on icon at bounding box center [51, 314] width 19 height 19
